Goal: Task Accomplishment & Management: Use online tool/utility

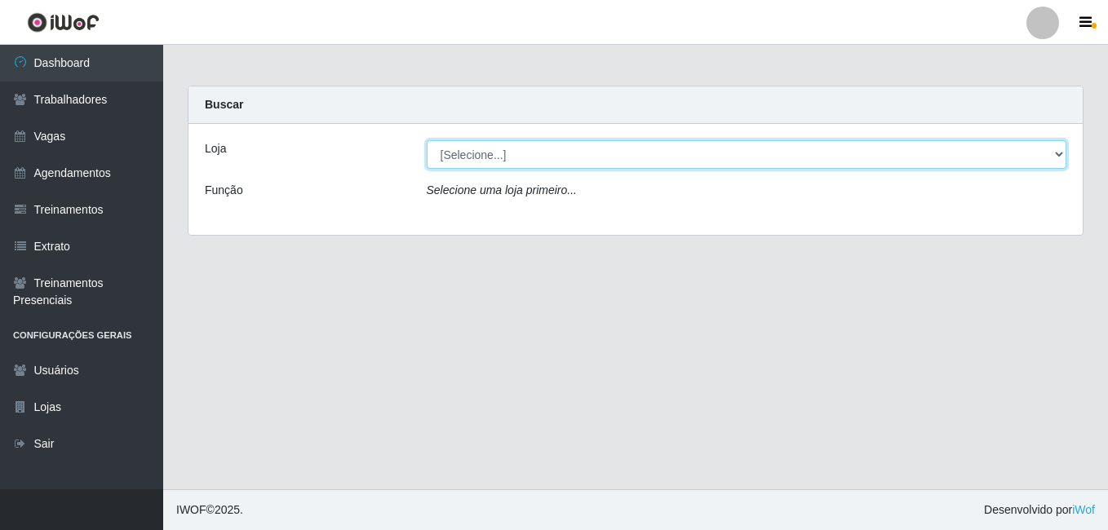
click at [543, 151] on select "[Selecione...] BL Importadora" at bounding box center [747, 154] width 641 height 29
select select "259"
click at [427, 140] on select "[Selecione...] BL Importadora" at bounding box center [747, 154] width 641 height 29
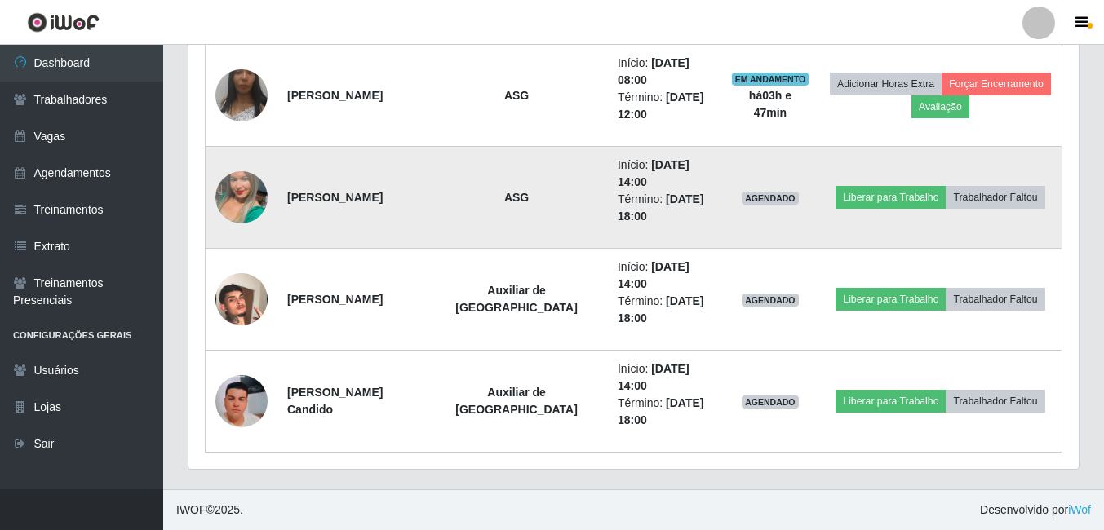
scroll to position [589, 0]
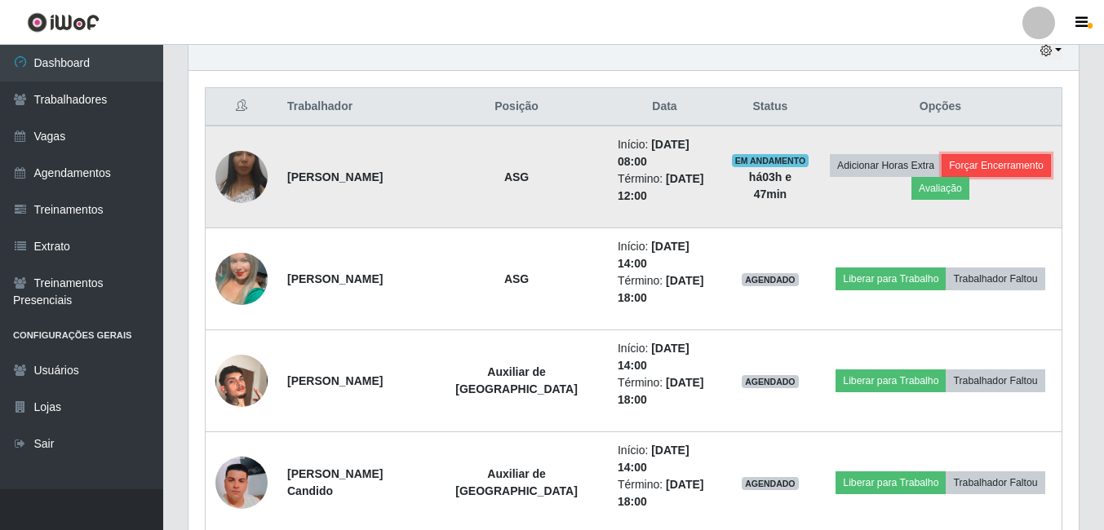
click at [1017, 165] on button "Forçar Encerramento" at bounding box center [996, 165] width 109 height 23
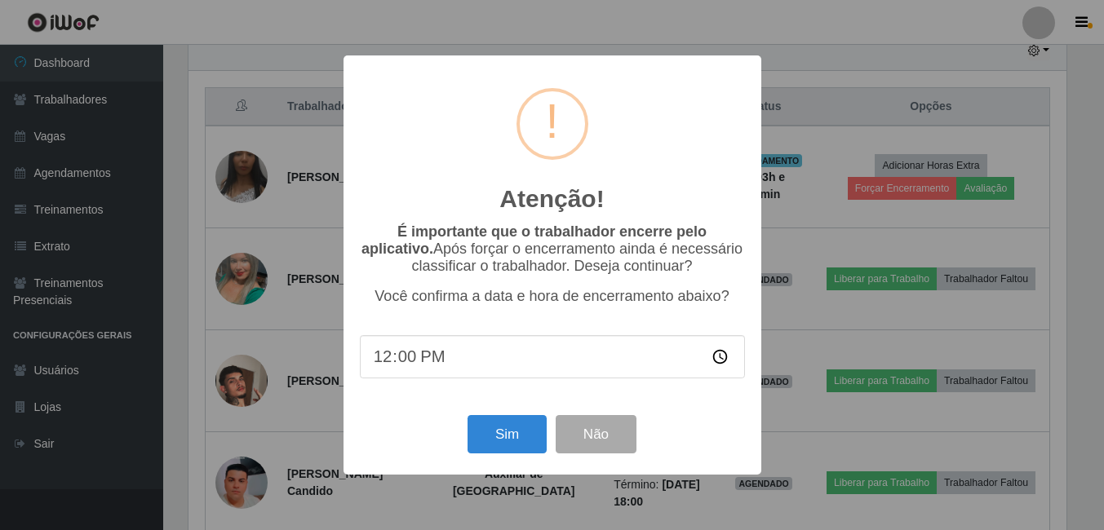
scroll to position [339, 882]
click at [535, 433] on button "Sim" at bounding box center [508, 434] width 79 height 38
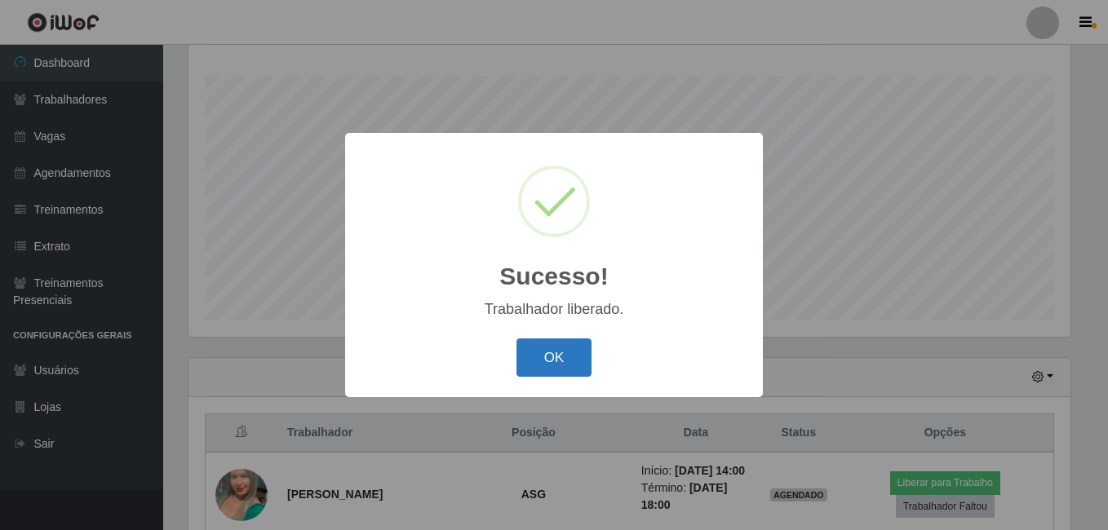
click at [572, 354] on button "OK" at bounding box center [555, 358] width 76 height 38
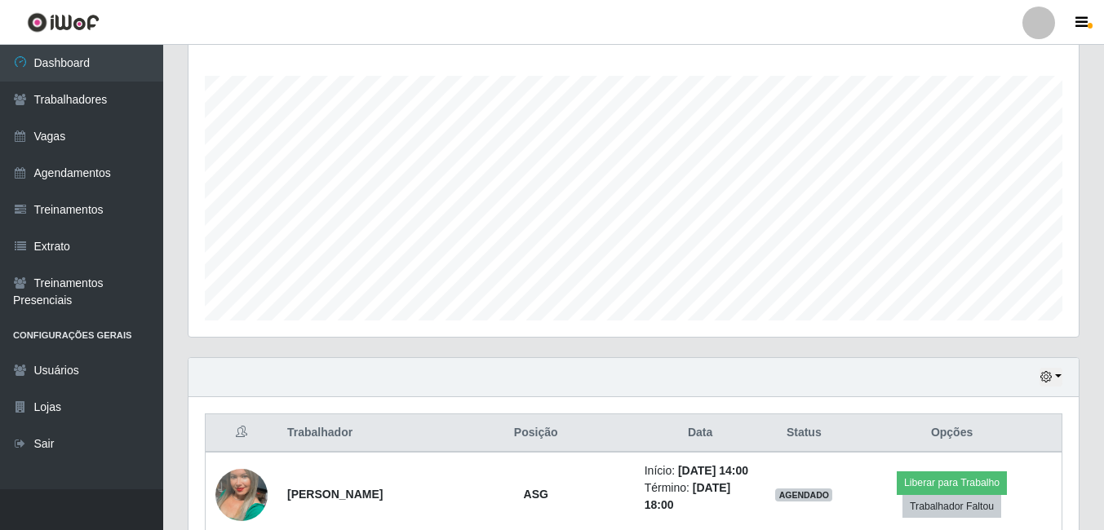
scroll to position [481, 0]
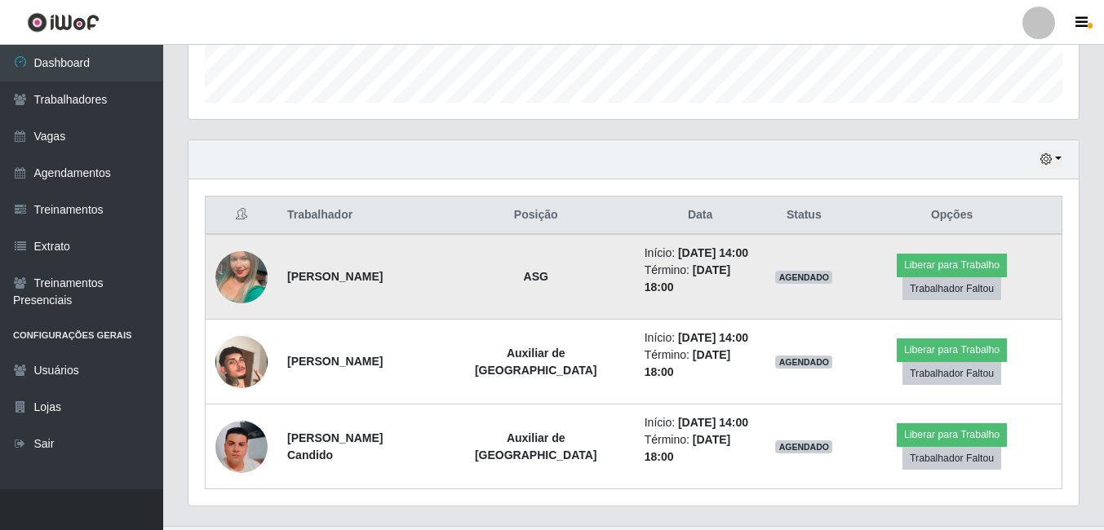
click at [248, 273] on img at bounding box center [241, 277] width 52 height 93
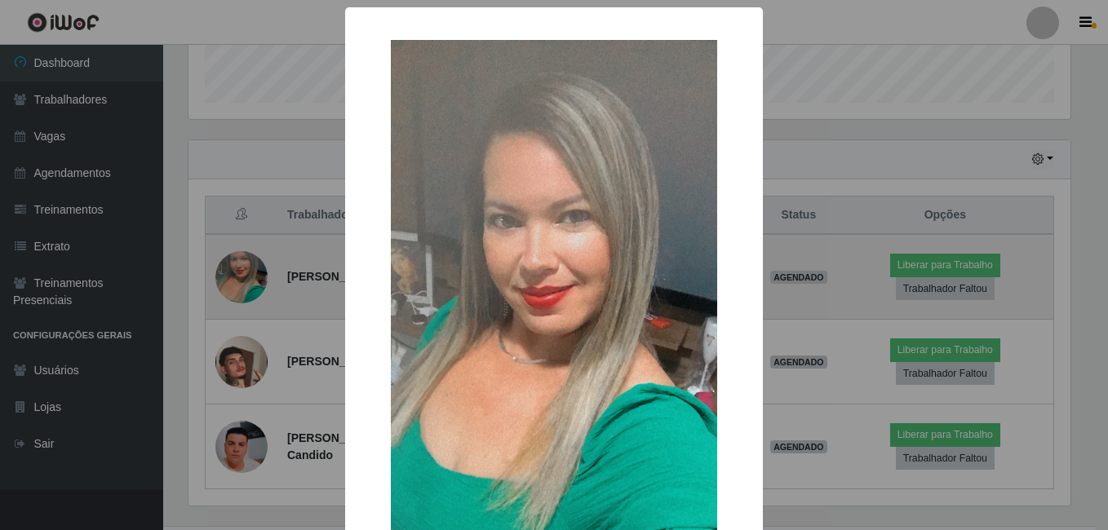
click at [248, 273] on div "× OK Cancel" at bounding box center [554, 265] width 1108 height 530
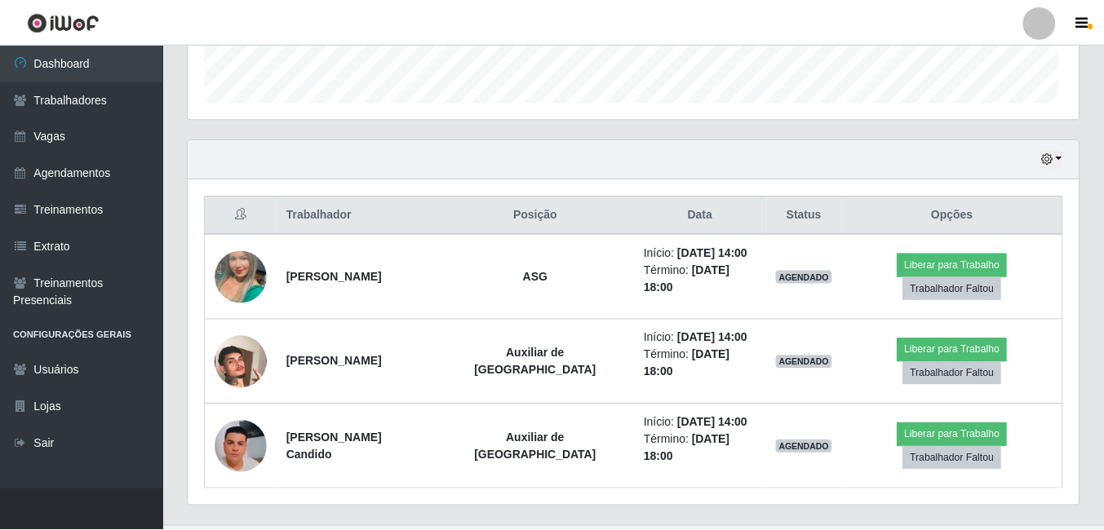
scroll to position [339, 890]
